Goal: Find specific page/section: Find specific page/section

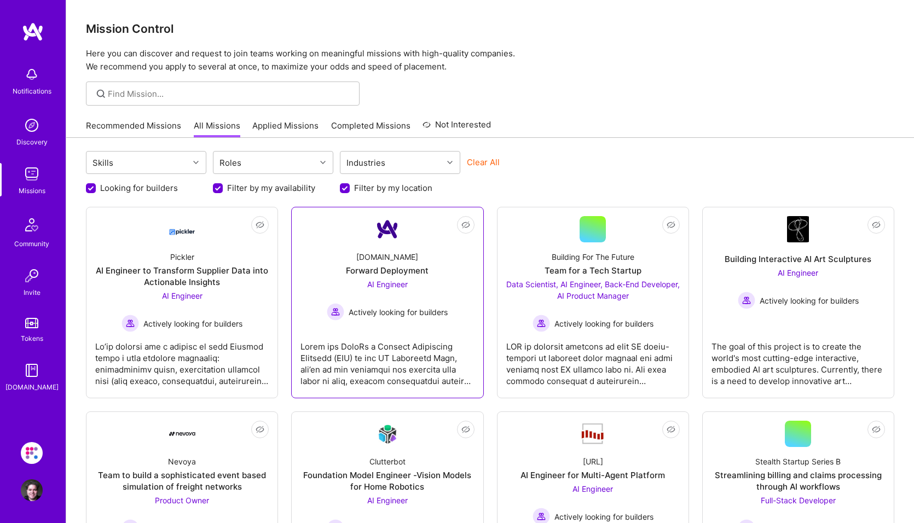
click at [387, 285] on span "AI Engineer" at bounding box center [387, 284] width 40 height 9
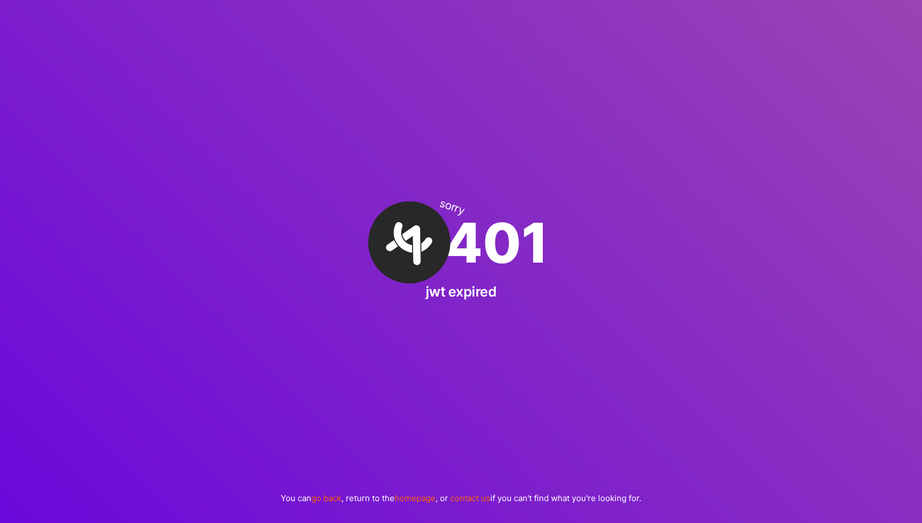
drag, startPoint x: 288, startPoint y: 248, endPoint x: 283, endPoint y: 243, distance: 7.0
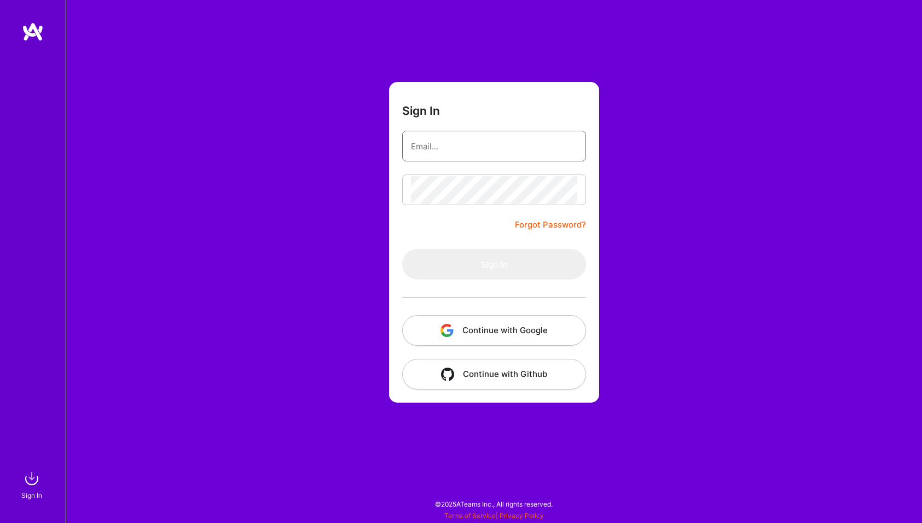
type input "[PERSON_NAME][EMAIL_ADDRESS][DOMAIN_NAME]"
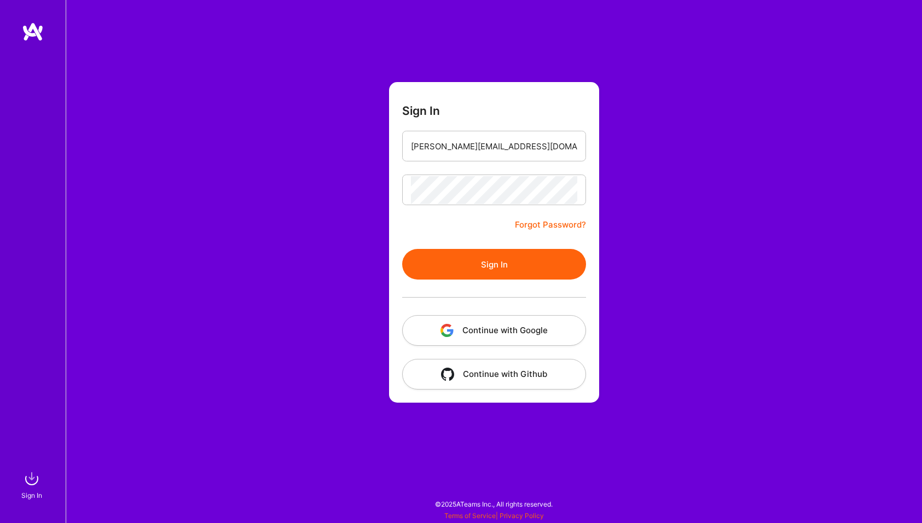
click at [416, 256] on button "Sign In" at bounding box center [494, 264] width 184 height 31
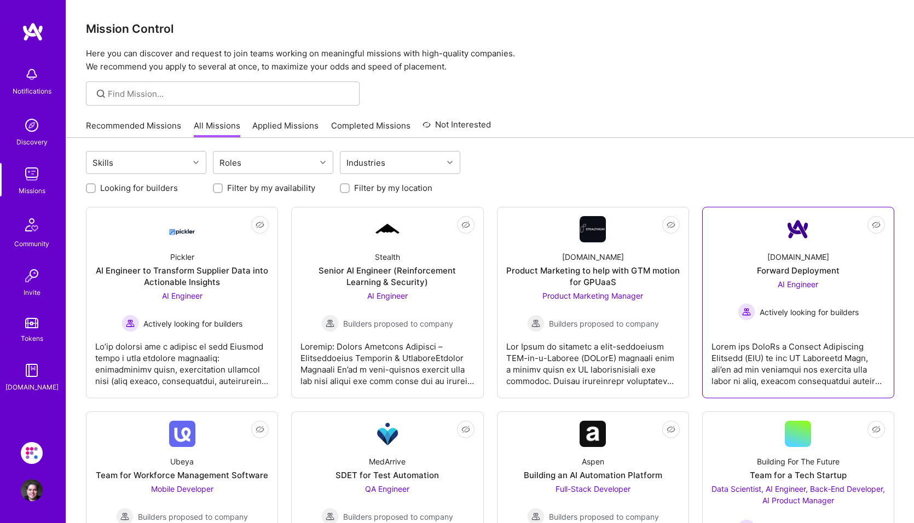
click at [788, 254] on div "[DOMAIN_NAME]" at bounding box center [798, 256] width 62 height 11
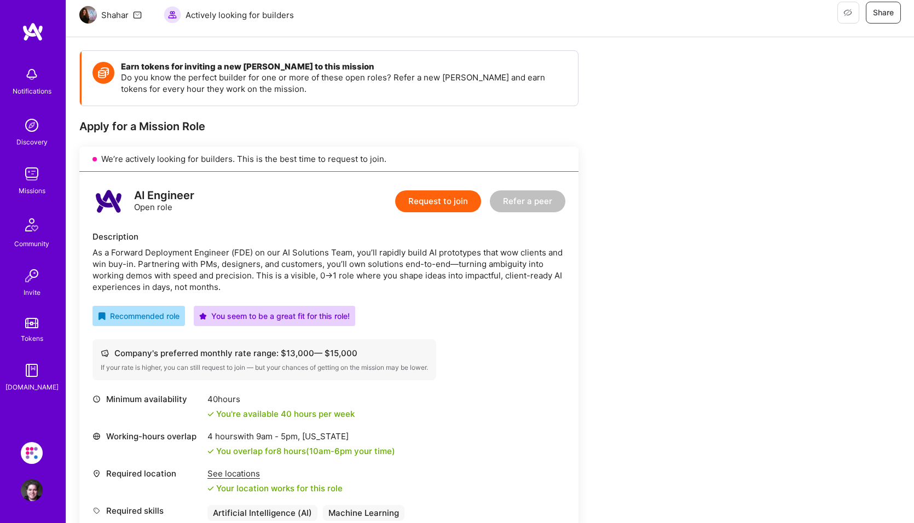
scroll to position [55, 0]
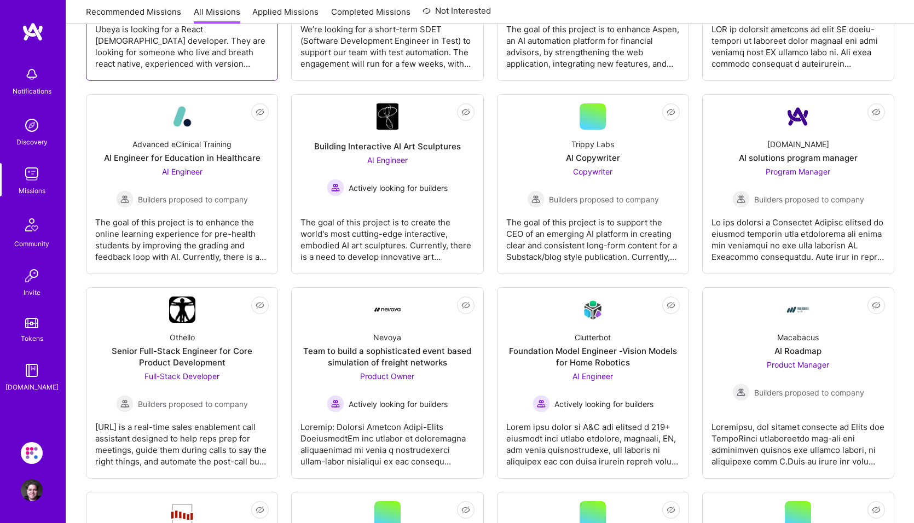
scroll to position [328, 0]
